Goal: Transaction & Acquisition: Purchase product/service

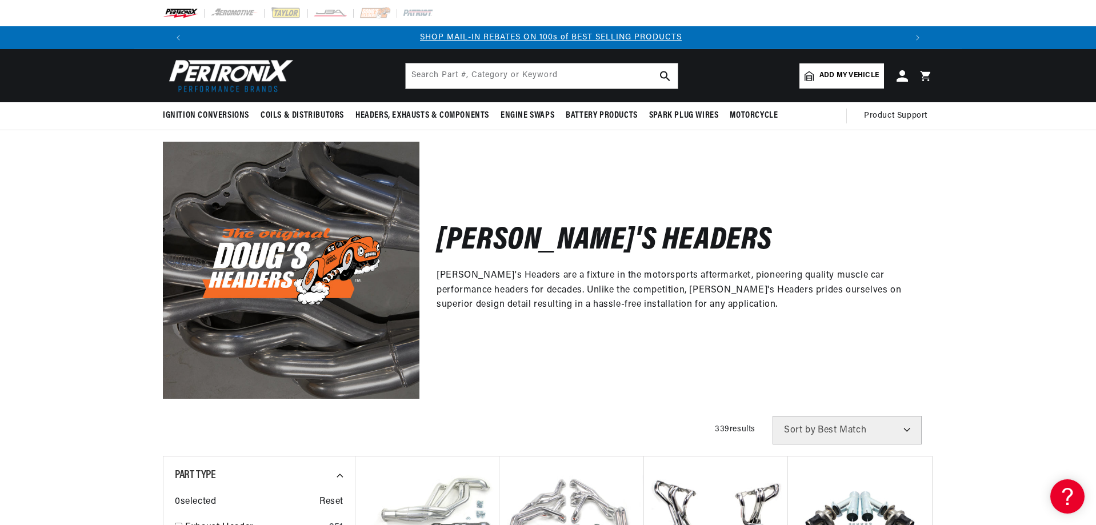
click at [830, 75] on span "Add my vehicle" at bounding box center [849, 75] width 59 height 11
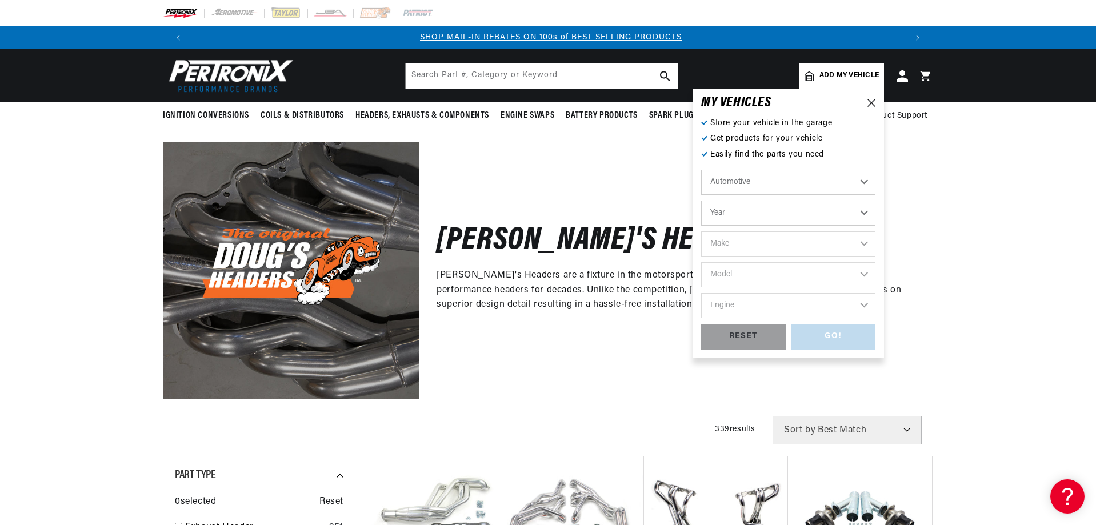
click at [864, 210] on select "Year [DATE] 2021 2020 2019 2018 2017 2016 2015 2014 2013 2012 2011 2010 2009 20…" at bounding box center [788, 213] width 174 height 25
select select "1991"
click at [701, 201] on select "Year [DATE] 2021 2020 2019 2018 2017 2016 2015 2014 2013 2012 2011 2010 2009 20…" at bounding box center [788, 213] width 174 height 25
select select "1991"
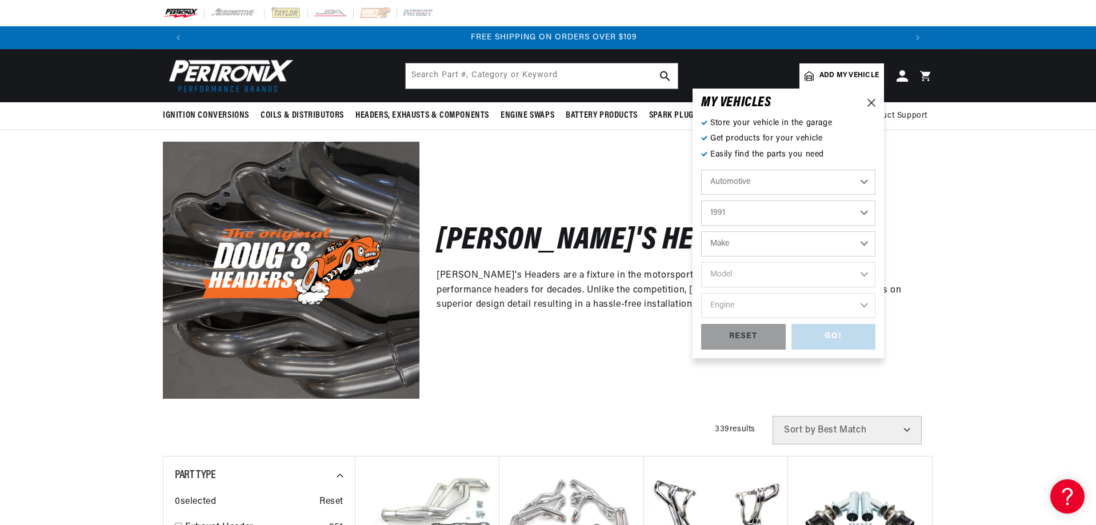
click at [867, 243] on select "Make Buick Cadillac Chevrolet Chrysler Dodge Ford GMC Hyundai Isuzu Jeep Lincol…" at bounding box center [788, 244] width 174 height 25
select select "Chevrolet"
click at [701, 232] on select "Make Buick Cadillac Chevrolet Chrysler Dodge Ford GMC Hyundai Isuzu Jeep Lincol…" at bounding box center [788, 244] width 174 height 25
select select "Chevrolet"
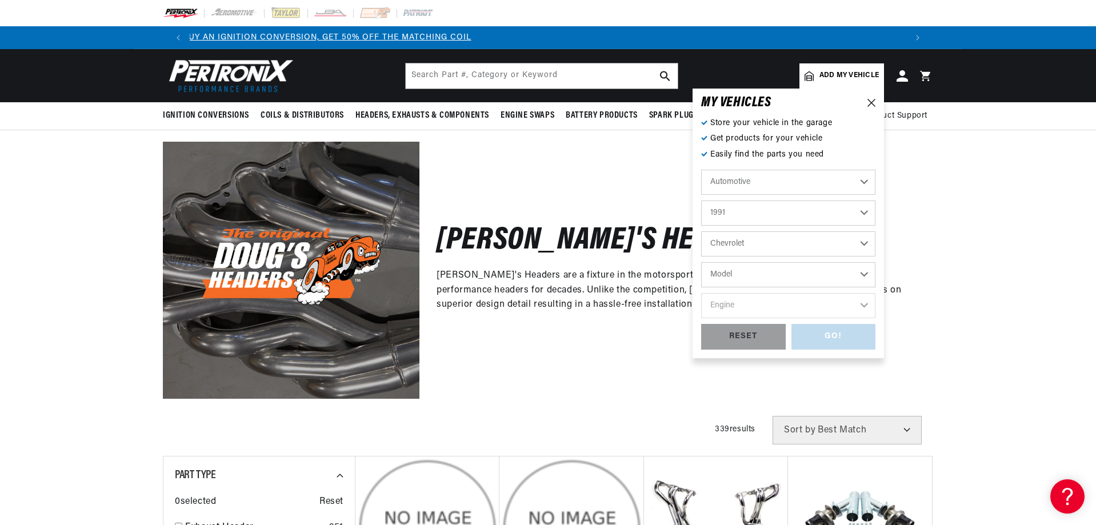
click at [871, 271] on select "Model Astro Blazer C1500 C2500 C3500 C3500HD Camaro Caprice Commercial Chassis …" at bounding box center [788, 274] width 174 height 25
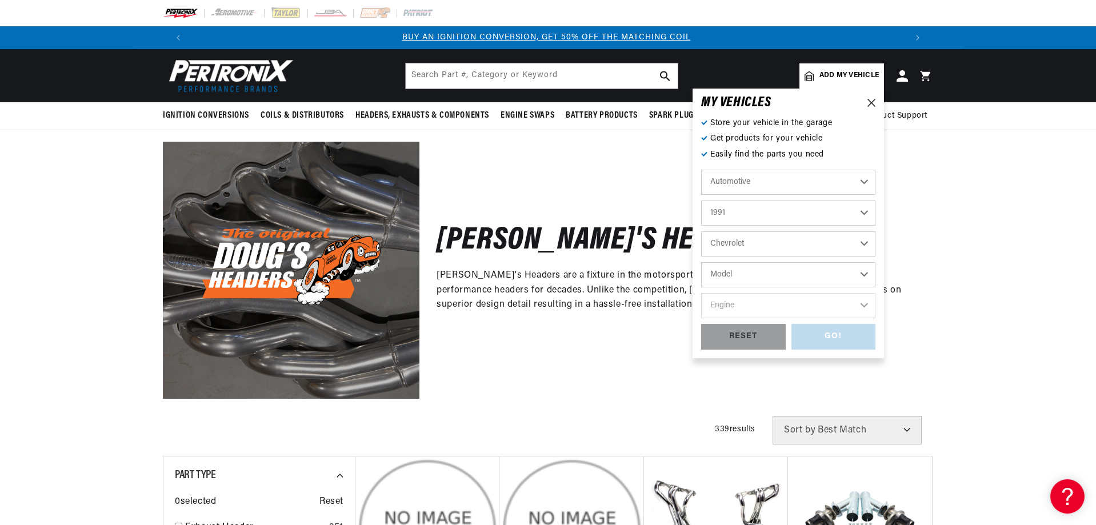
scroll to position [0, 0]
click at [867, 271] on select "Model Astro Blazer C1500 C2500 C3500 C3500HD Camaro Caprice Commercial Chassis …" at bounding box center [788, 274] width 174 height 25
select select "Corvette"
click at [701, 262] on select "Model Astro Blazer C1500 C2500 C3500 C3500HD Camaro Caprice Commercial Chassis …" at bounding box center [788, 274] width 174 height 25
select select "Corvette"
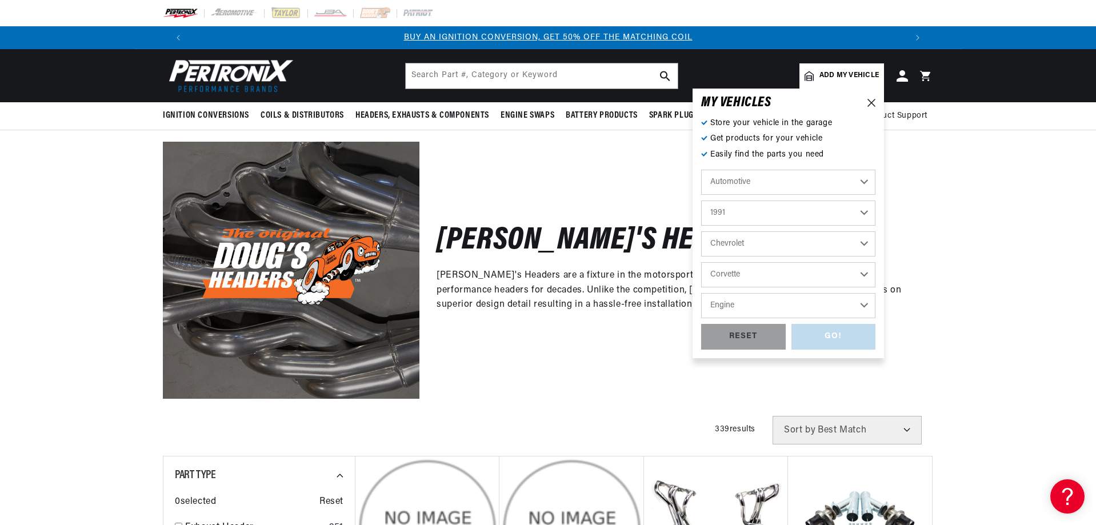
click at [865, 305] on select "Engine 5.7L" at bounding box center [788, 305] width 174 height 25
select select "5.7L"
click at [701, 293] on select "Engine 5.7L" at bounding box center [788, 305] width 174 height 25
select select "5.7L"
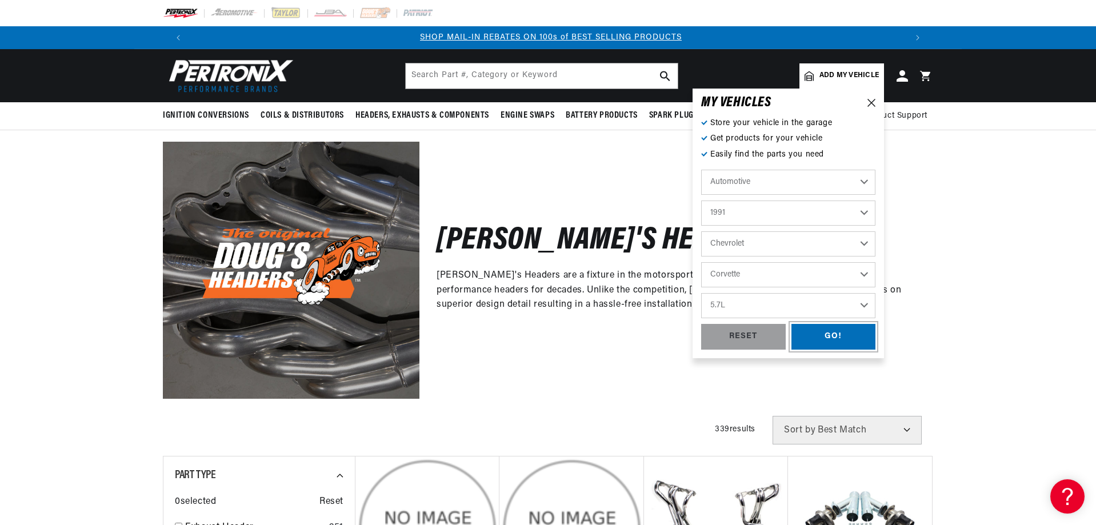
click at [815, 337] on div "GO!" at bounding box center [834, 337] width 85 height 26
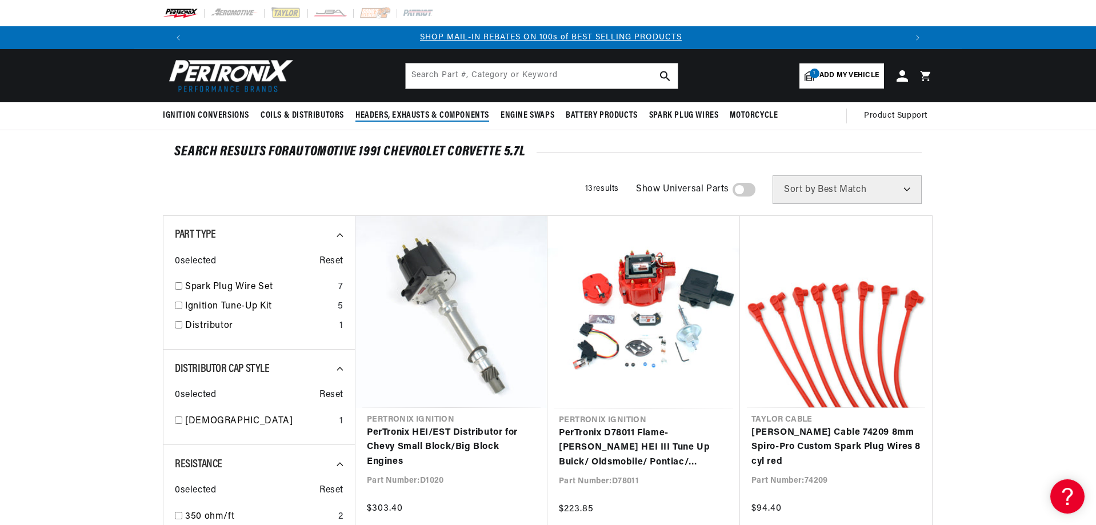
click at [376, 114] on span "Headers, Exhausts & Components" at bounding box center [423, 116] width 134 height 12
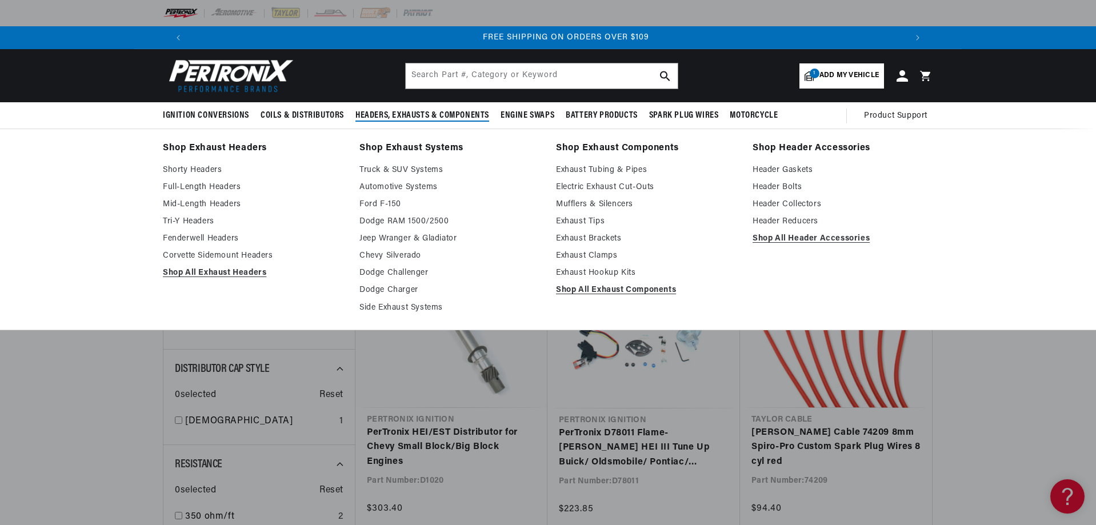
scroll to position [0, 1428]
click at [206, 273] on link "Shop All Exhaust Headers" at bounding box center [253, 273] width 181 height 14
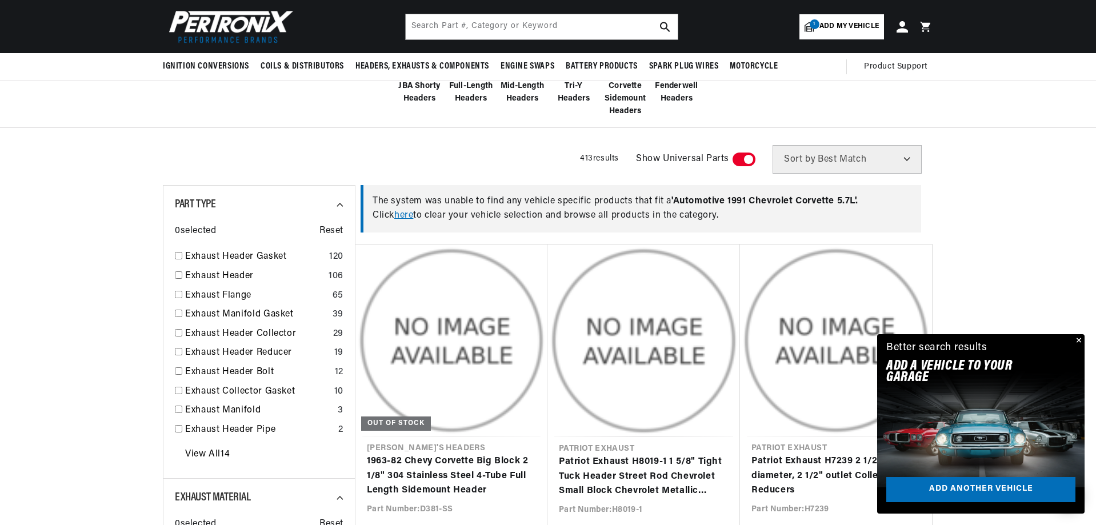
scroll to position [114, 0]
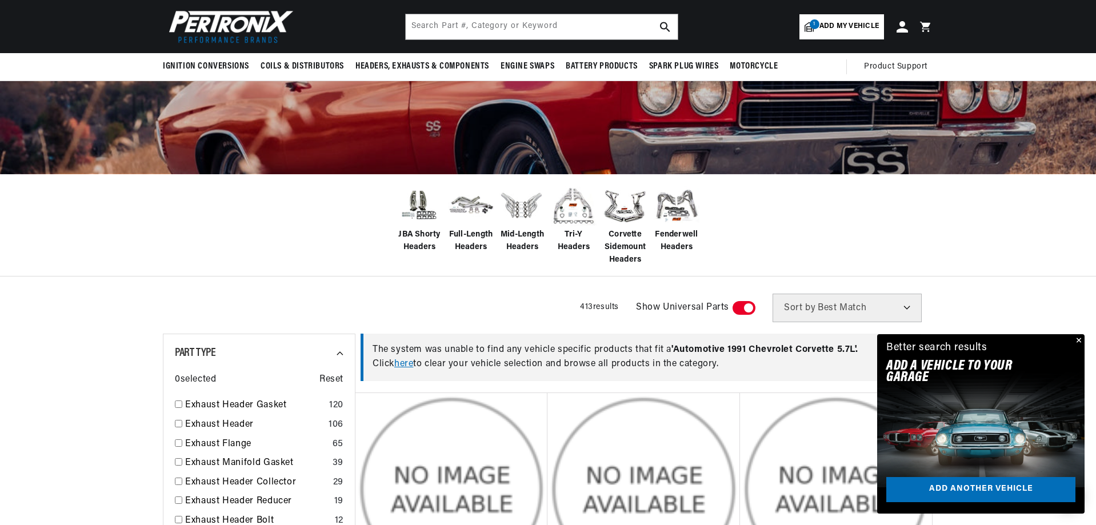
click at [864, 27] on span "Add my vehicle" at bounding box center [849, 26] width 59 height 11
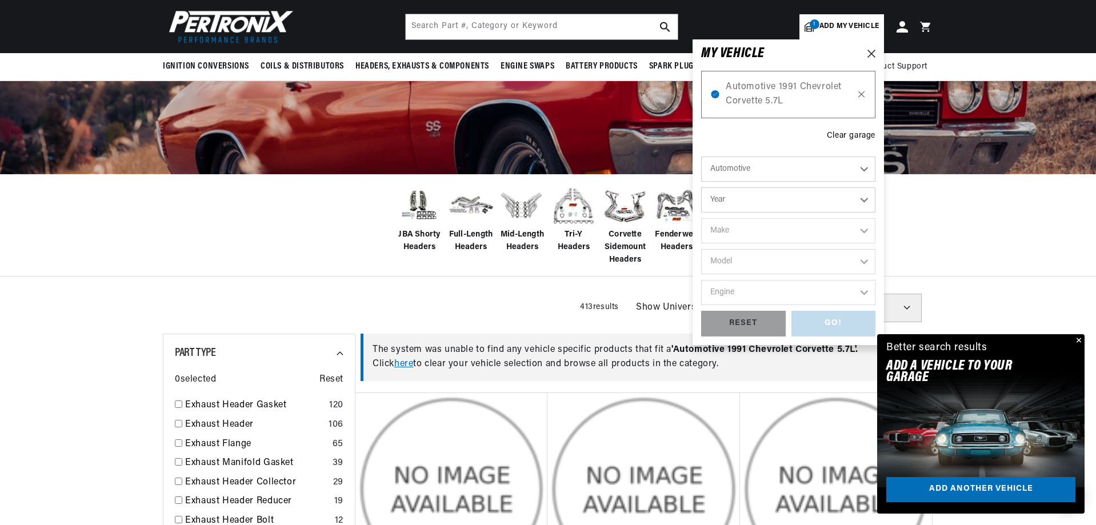
click at [864, 96] on icon at bounding box center [862, 94] width 10 height 9
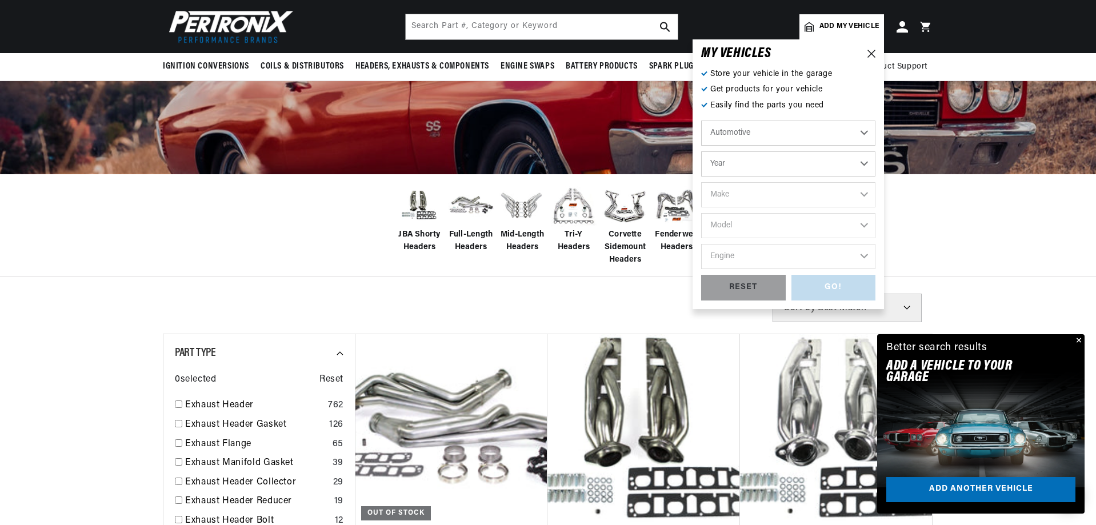
click at [861, 160] on select "Year [DATE] 2021 2020 2019 2018 2017 2016 2015 2014 2013 2012 2011 2010 2009 20…" at bounding box center [788, 163] width 174 height 25
select select "1995"
click at [701, 151] on select "Year [DATE] 2021 2020 2019 2018 2017 2016 2015 2014 2013 2012 2011 2010 2009 20…" at bounding box center [788, 163] width 174 height 25
select select "1995"
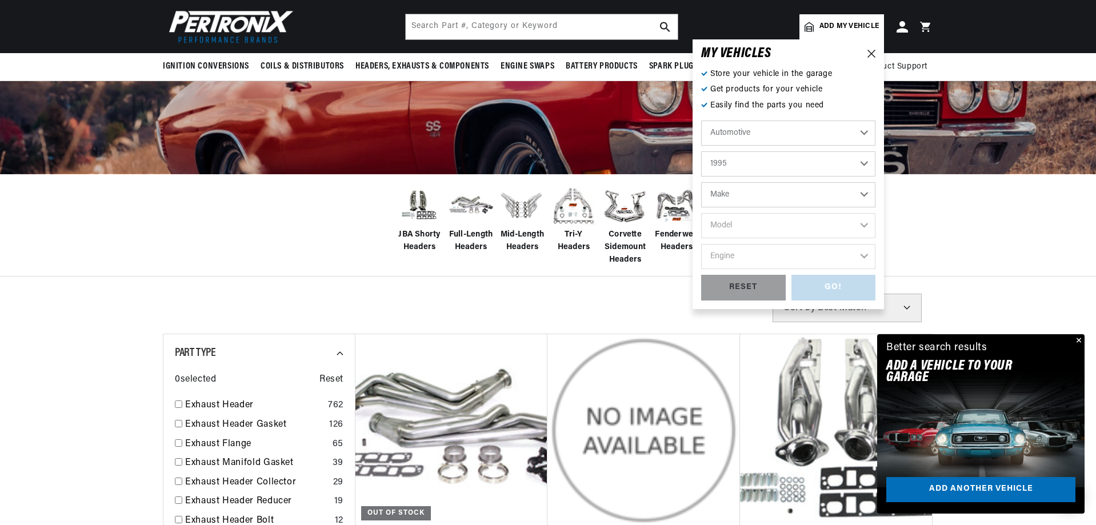
click at [863, 191] on select "Make Buick Cadillac Chevrolet Chrysler Dodge Ford GMC Hyundai Jeep [GEOGRAPHIC_…" at bounding box center [788, 194] width 174 height 25
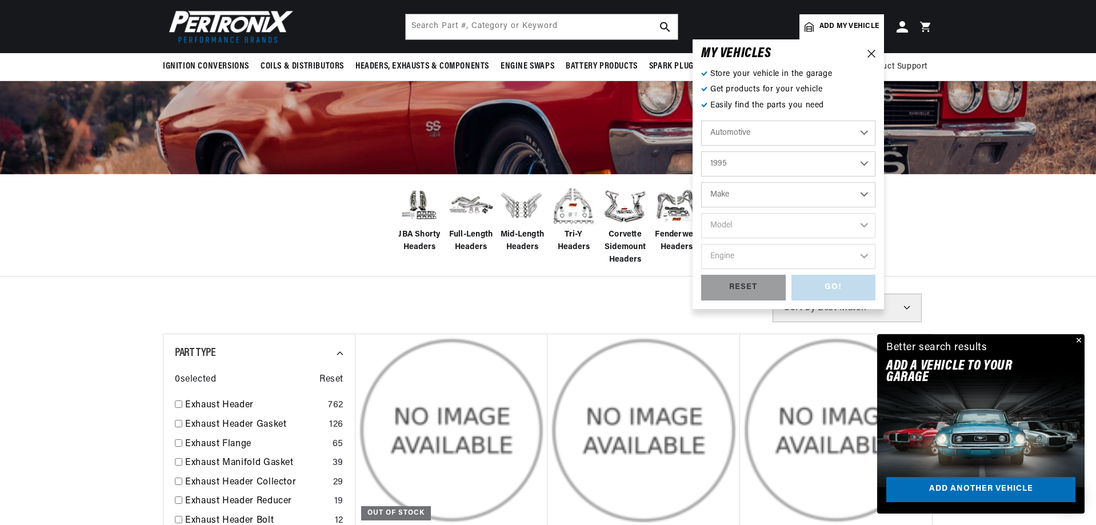
select select "Chevrolet"
click at [701, 182] on select "Make Buick Cadillac Chevrolet Chrysler Dodge Ford GMC Hyundai Jeep [GEOGRAPHIC_…" at bounding box center [788, 194] width 174 height 25
select select "Chevrolet"
click at [866, 226] on select "Model Astro [GEOGRAPHIC_DATA] Blazer C1500 C1500 Suburban C2500 C2500 Suburban …" at bounding box center [788, 225] width 174 height 25
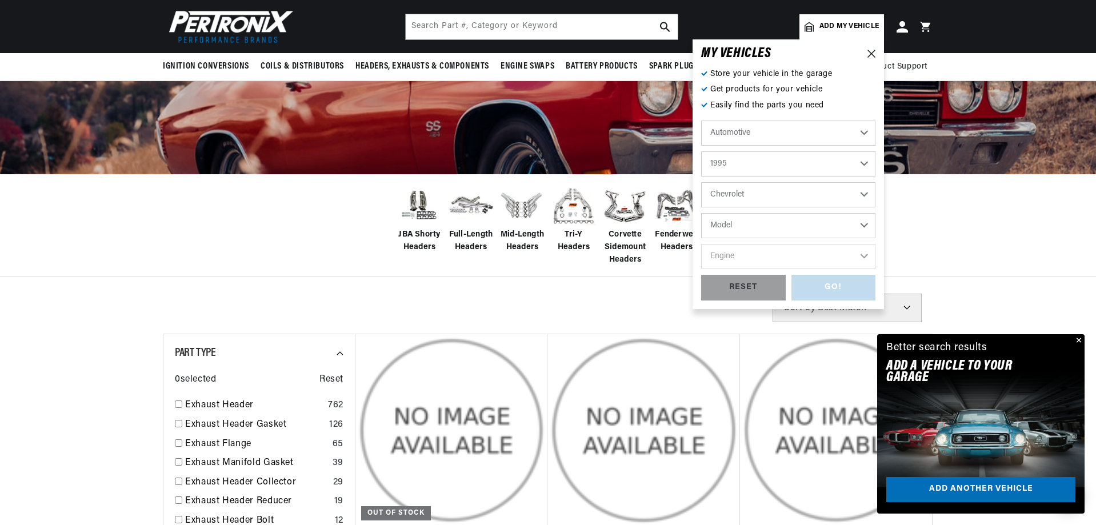
select select "Corvette"
click at [701, 213] on select "Model Astro [GEOGRAPHIC_DATA] Blazer C1500 C1500 Suburban C2500 C2500 Suburban …" at bounding box center [788, 225] width 174 height 25
select select "Corvette"
click at [867, 256] on select "Engine 5.7L" at bounding box center [788, 256] width 174 height 25
select select "5.7L"
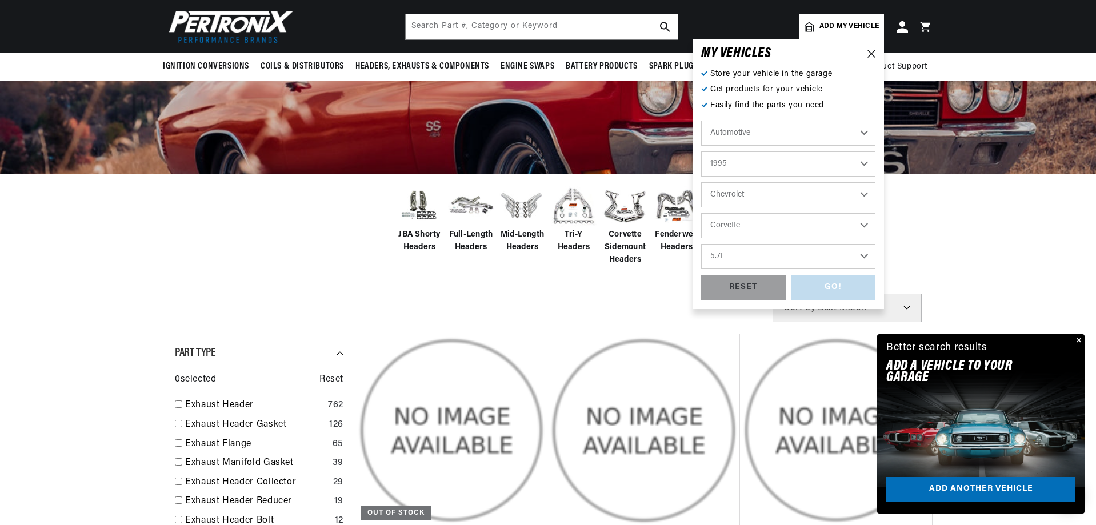
click at [701, 244] on select "Engine 5.7L" at bounding box center [788, 256] width 174 height 25
select select "5.7L"
click at [836, 289] on div "GO!" at bounding box center [834, 288] width 85 height 26
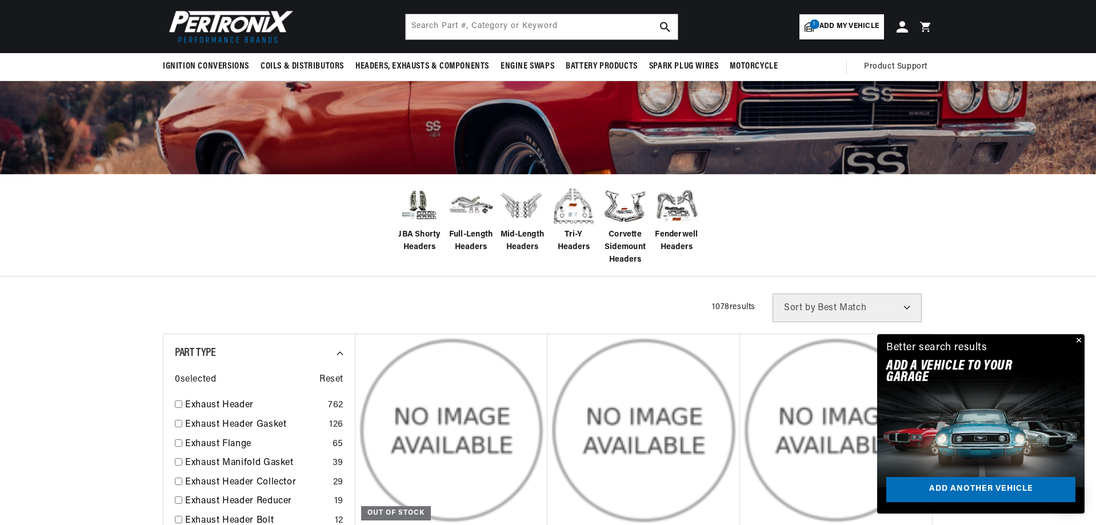
scroll to position [0, 177]
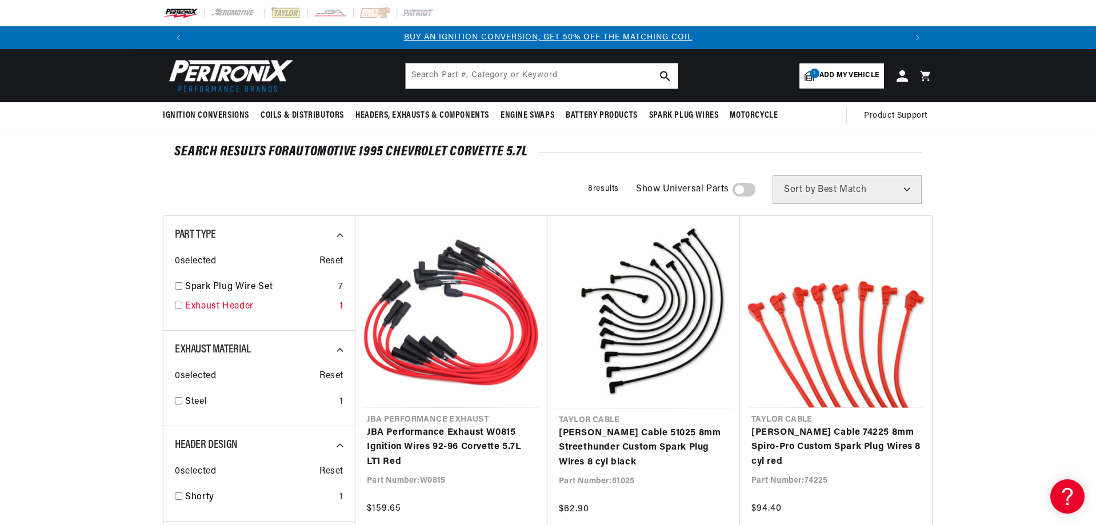
click at [182, 308] on input "checkbox" at bounding box center [178, 305] width 7 height 7
checkbox input "true"
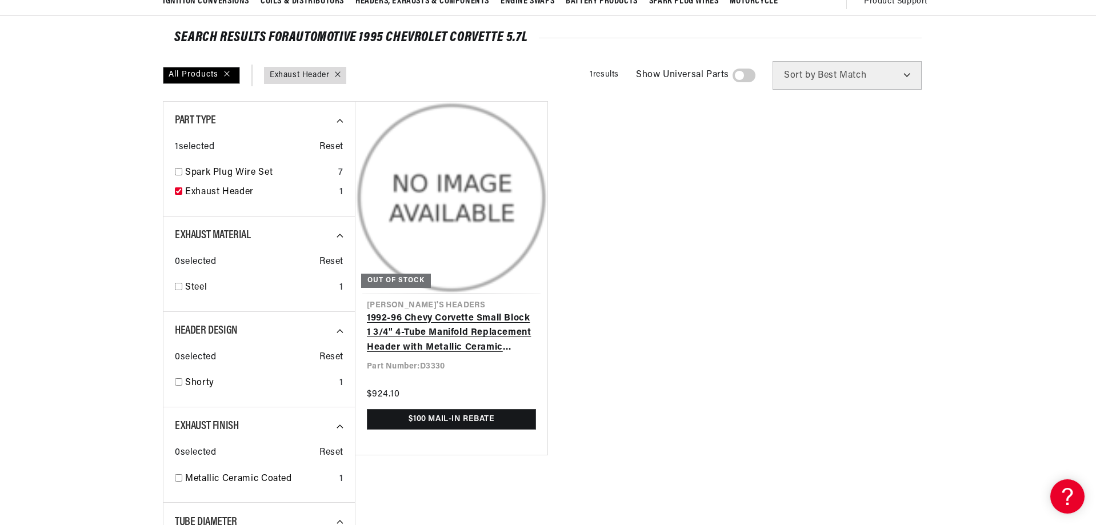
scroll to position [0, 1428]
